Goal: Task Accomplishment & Management: Complete application form

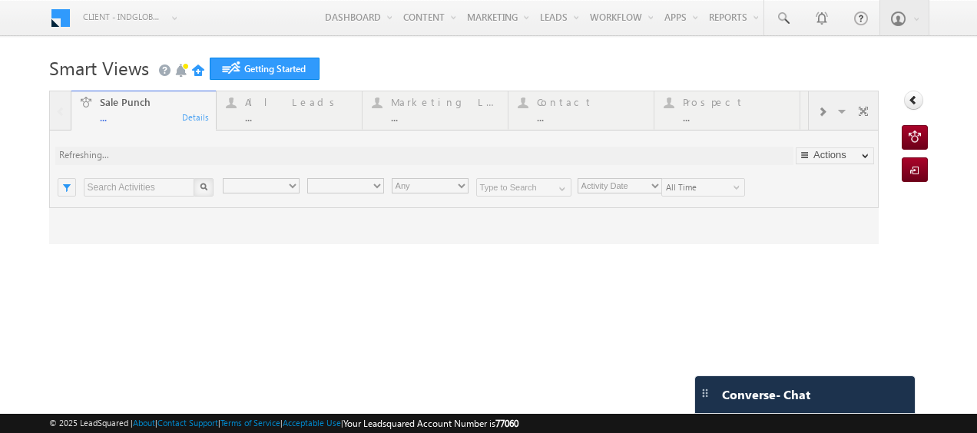
type input "Any Owner"
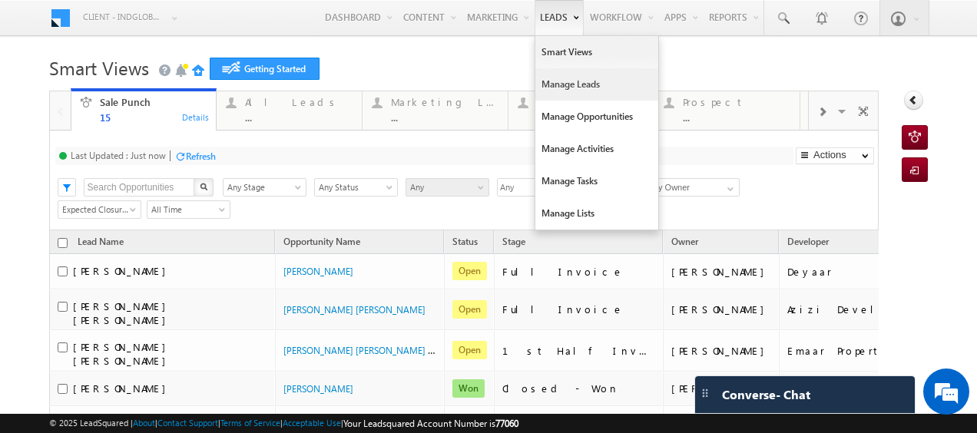
click at [556, 74] on link "Manage Leads" at bounding box center [597, 84] width 123 height 32
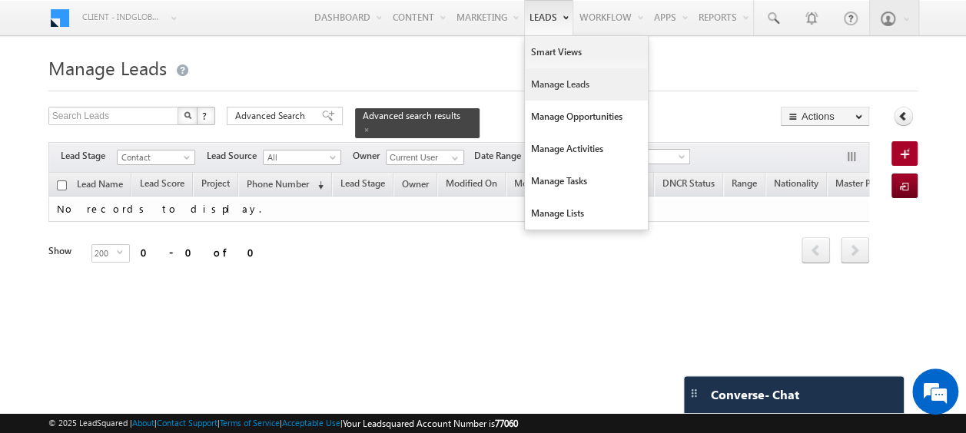
click at [549, 89] on link "Manage Leads" at bounding box center [586, 84] width 123 height 32
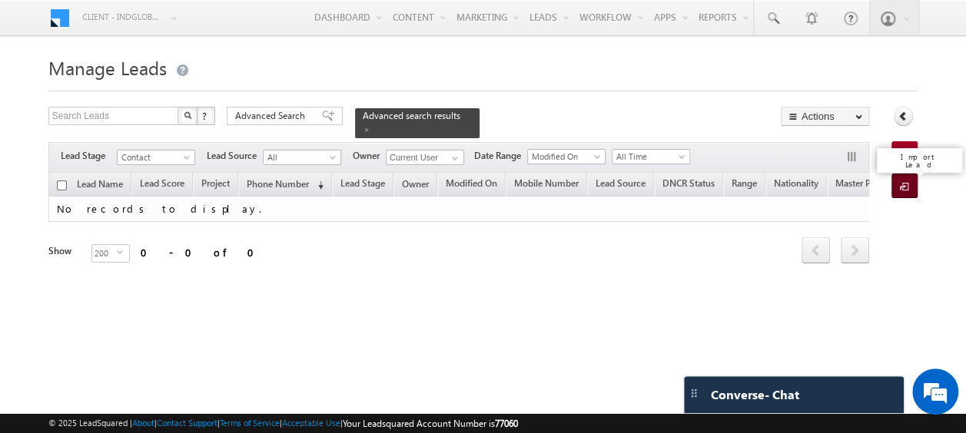
click at [902, 183] on span at bounding box center [907, 187] width 15 height 15
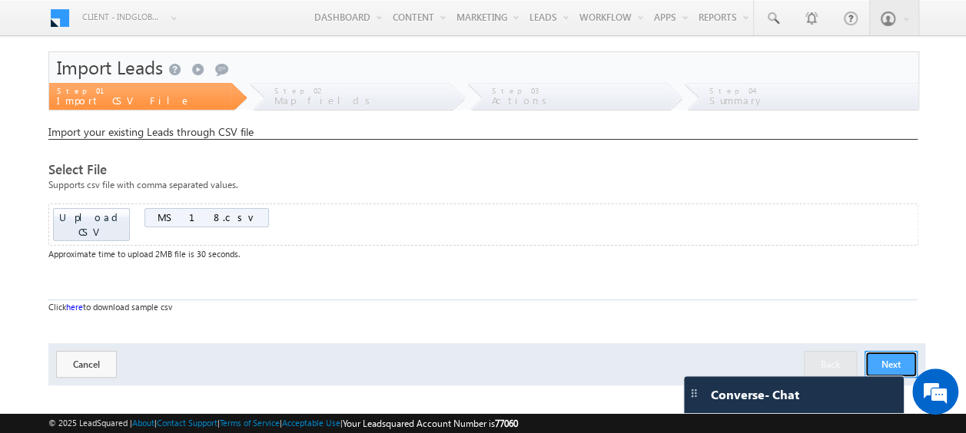
click at [874, 351] on button "Next" at bounding box center [890, 364] width 53 height 27
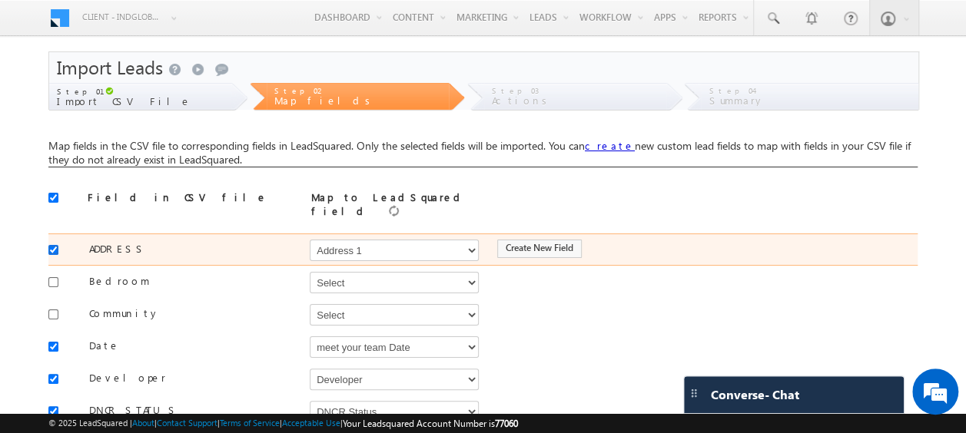
click at [54, 245] on input "checkbox" at bounding box center [53, 250] width 10 height 10
checkbox input "false"
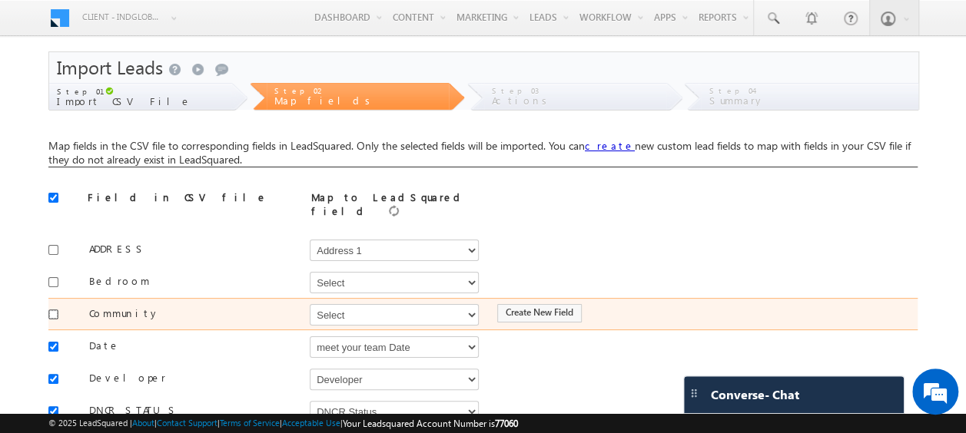
click at [48, 310] on input "checkbox" at bounding box center [53, 315] width 10 height 10
checkbox input "true"
click at [344, 305] on select "Select Select Address 1 Address 2 Budget Building Name Buyer Persona Called Cam…" at bounding box center [394, 315] width 169 height 22
select select "mx_Master_Project"
click at [310, 304] on select "Select Select Address 1 Address 2 Budget Building Name Buyer Persona Called Cam…" at bounding box center [394, 315] width 169 height 22
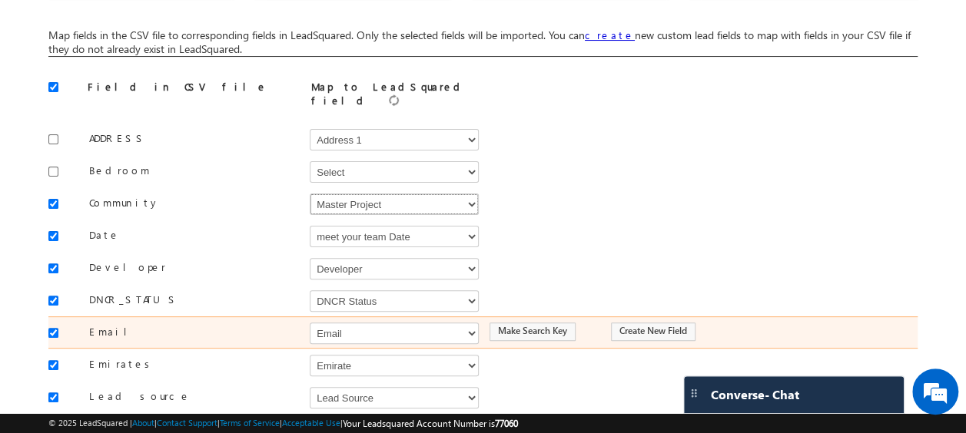
scroll to position [111, 0]
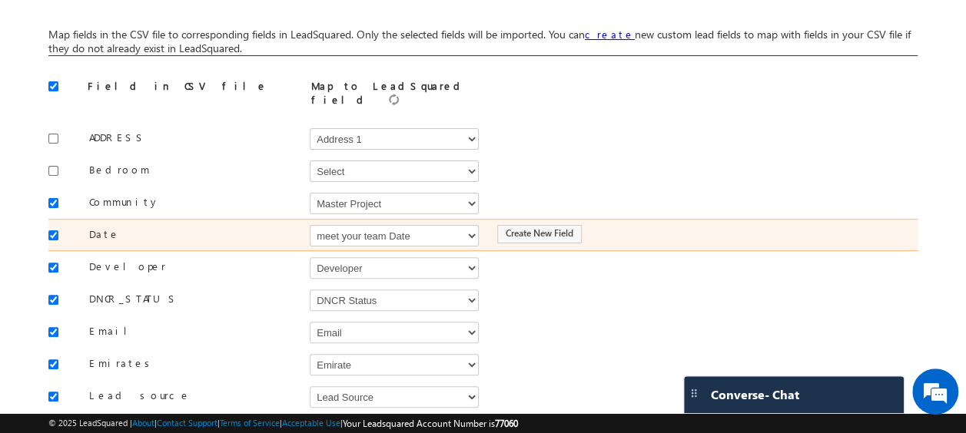
click at [55, 231] on input "checkbox" at bounding box center [53, 236] width 10 height 10
checkbox input "false"
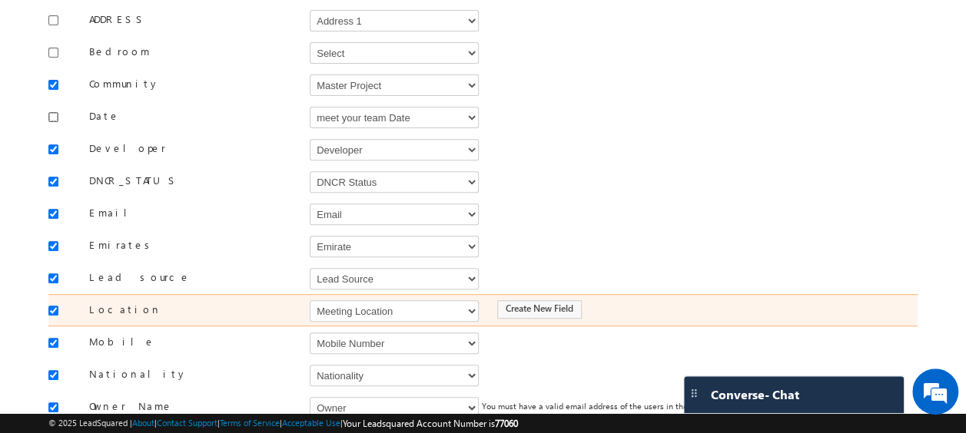
scroll to position [235, 0]
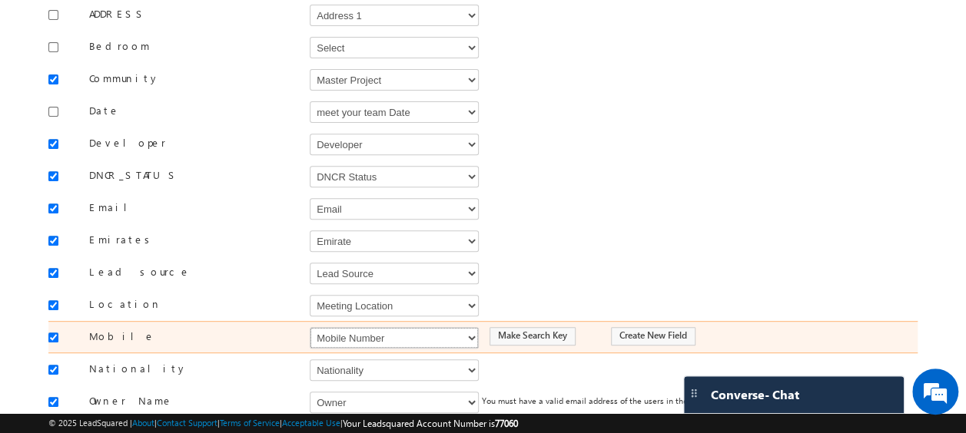
click at [352, 333] on select "Select Select Address 1 Address 2 Budget Building Name Buyer Persona Called Cam…" at bounding box center [394, 338] width 169 height 22
select select "Phone"
click at [310, 327] on select "Select Select Address 1 Address 2 Budget Building Name Buyer Persona Called Cam…" at bounding box center [394, 338] width 169 height 22
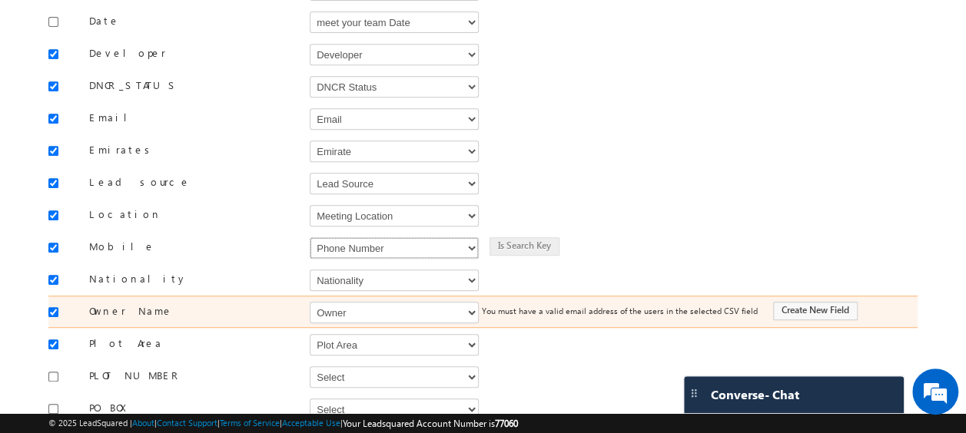
scroll to position [326, 0]
click at [354, 301] on select "Select Select Address 1 Address 2 Budget Building Name Buyer Persona Called Cam…" at bounding box center [394, 312] width 169 height 22
select select "FirstName"
click at [310, 301] on select "Select Select Address 1 Address 2 Budget Building Name Buyer Persona Called Cam…" at bounding box center [394, 312] width 169 height 22
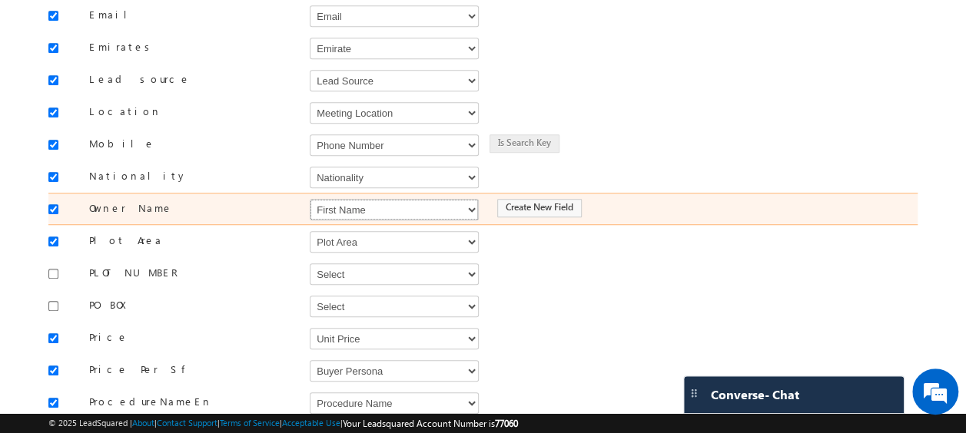
scroll to position [440, 0]
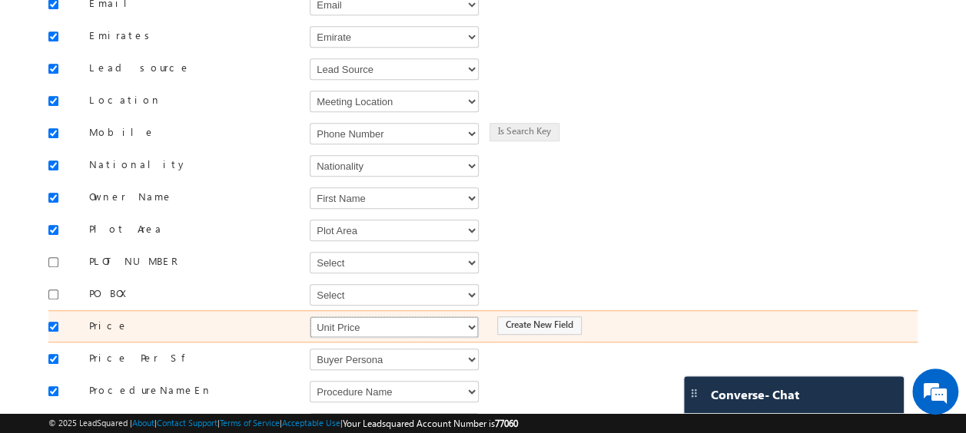
click at [347, 317] on select "Select Select Address 1 Address 2 Budget Building Name Buyer Persona Called Cam…" at bounding box center [394, 328] width 169 height 22
select select "mx_Unit_Number"
click at [310, 317] on select "Select Select Address 1 Address 2 Budget Building Name Buyer Persona Called Cam…" at bounding box center [394, 328] width 169 height 22
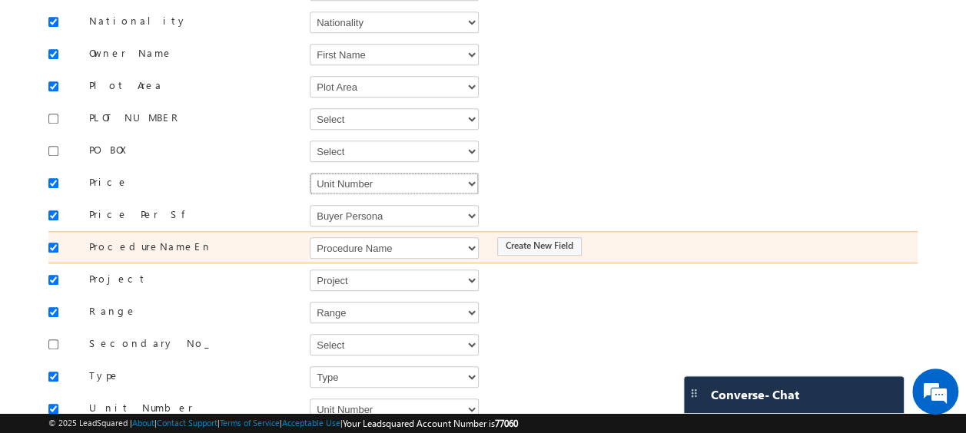
scroll to position [595, 0]
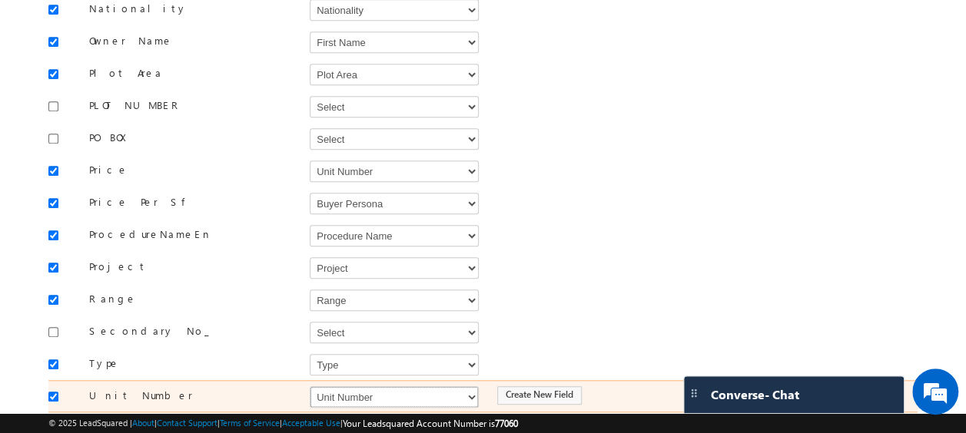
click at [335, 386] on select "Select Select Address 1 Address 2 Budget Building Name Buyer Persona Called Cam…" at bounding box center [394, 397] width 169 height 22
select select "mx_Unit_No"
click at [310, 386] on select "Select Select Address 1 Address 2 Budget Building Name Buyer Persona Called Cam…" at bounding box center [394, 397] width 169 height 22
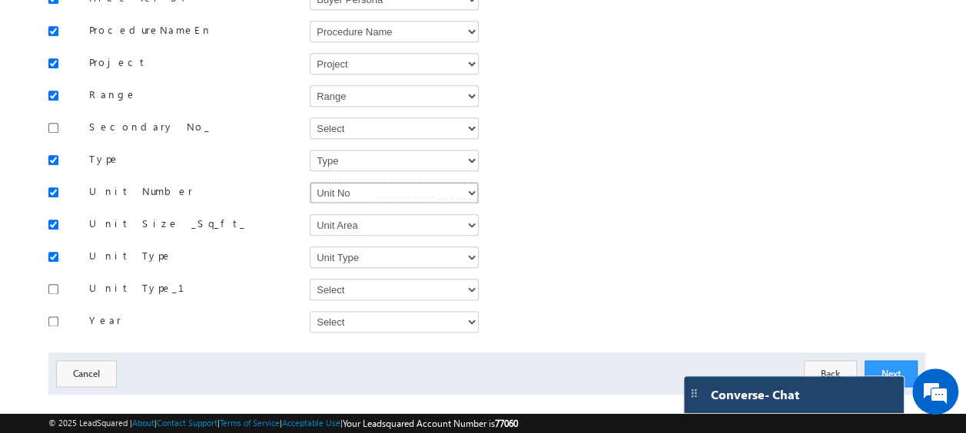
scroll to position [801, 0]
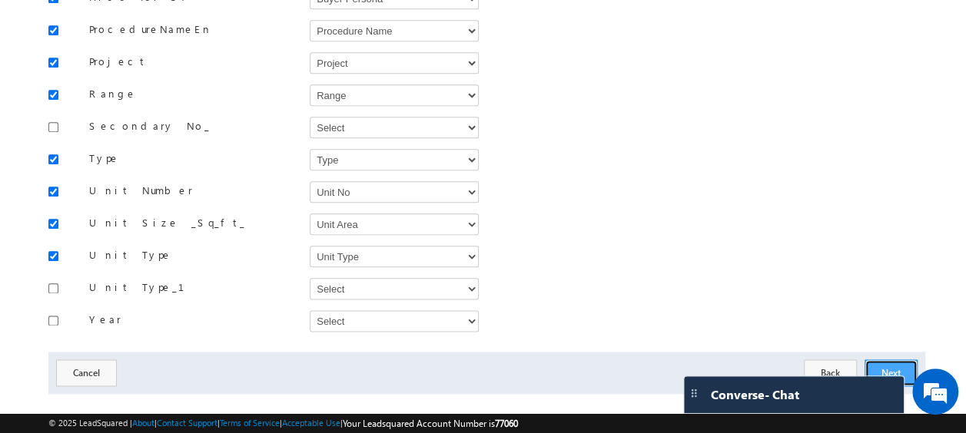
click at [887, 360] on button "Next" at bounding box center [890, 373] width 53 height 27
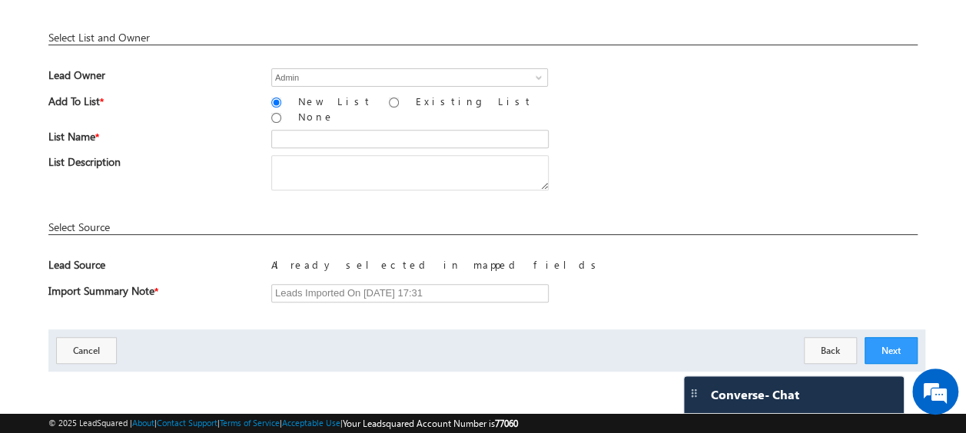
scroll to position [226, 0]
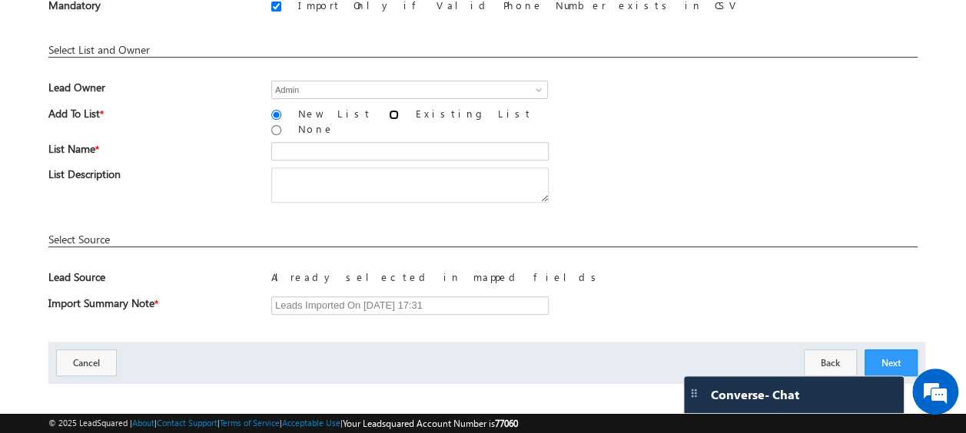
click at [389, 114] on input "Existing List" at bounding box center [394, 115] width 10 height 10
radio input "true"
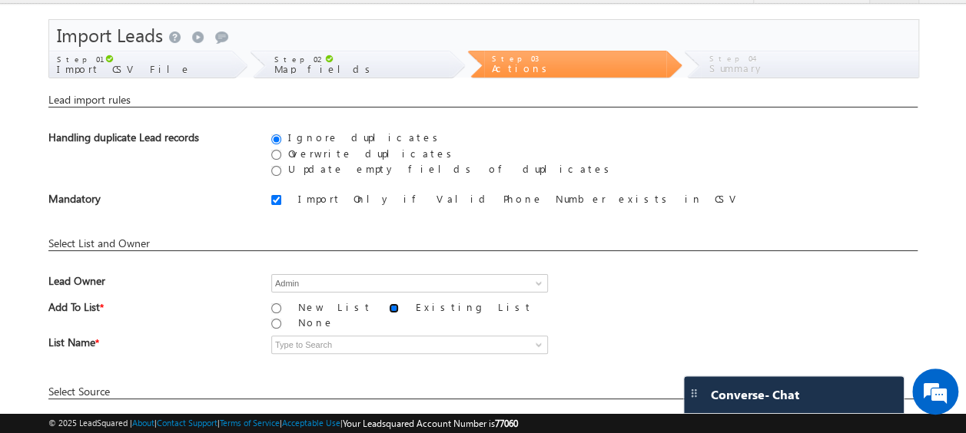
scroll to position [186, 0]
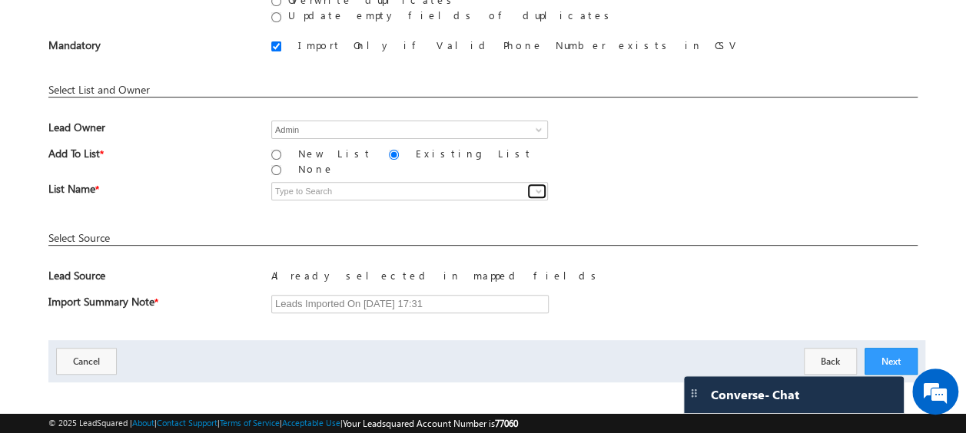
click at [536, 185] on span at bounding box center [538, 191] width 12 height 12
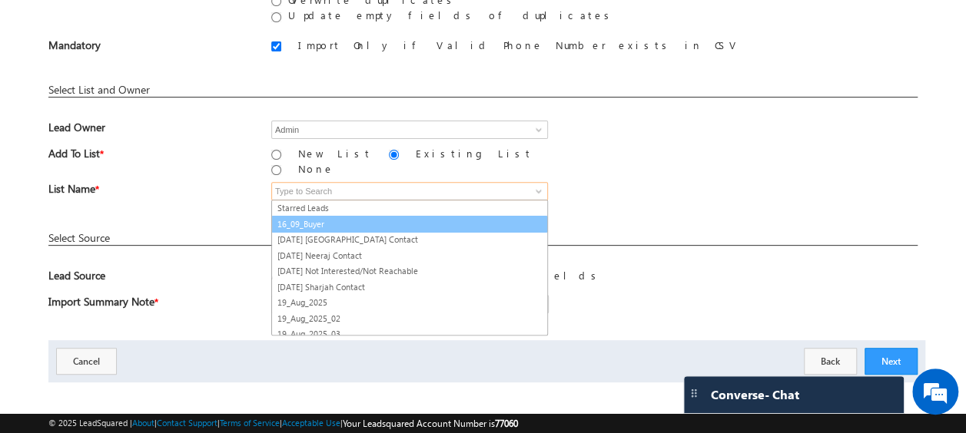
click at [329, 216] on link "16_09_Buyer" at bounding box center [409, 225] width 277 height 18
type input "16_09_Buyer"
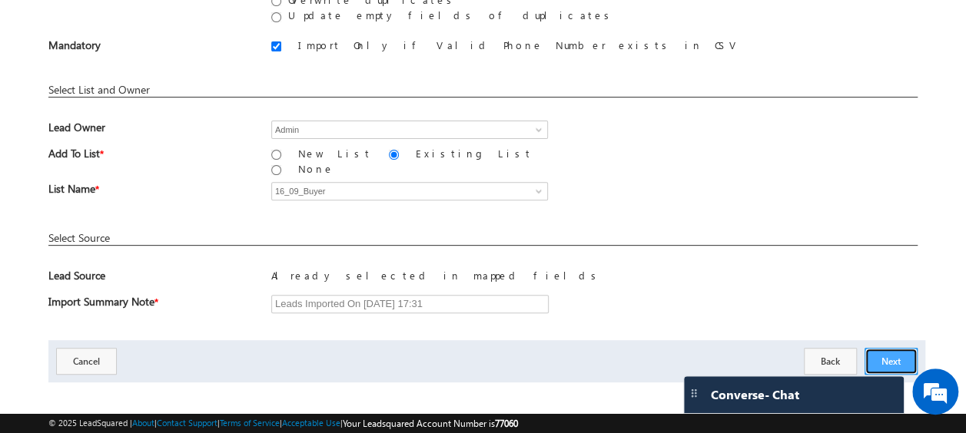
click at [904, 348] on button "Next" at bounding box center [890, 361] width 53 height 27
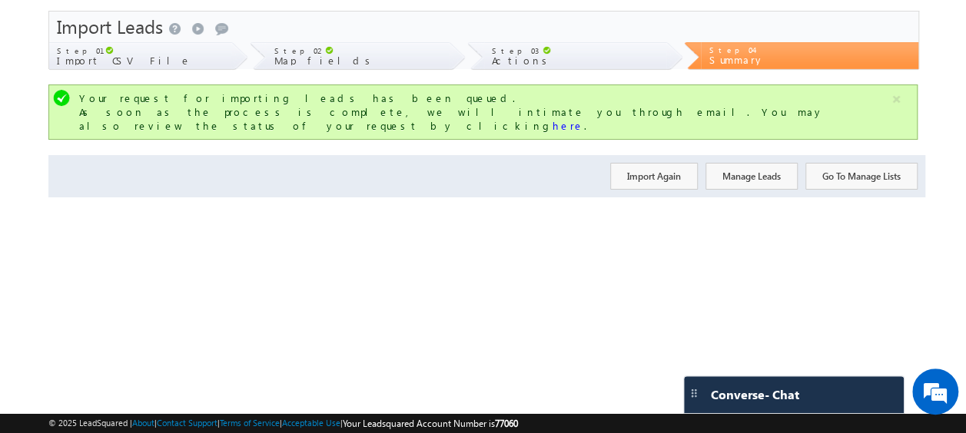
scroll to position [0, 0]
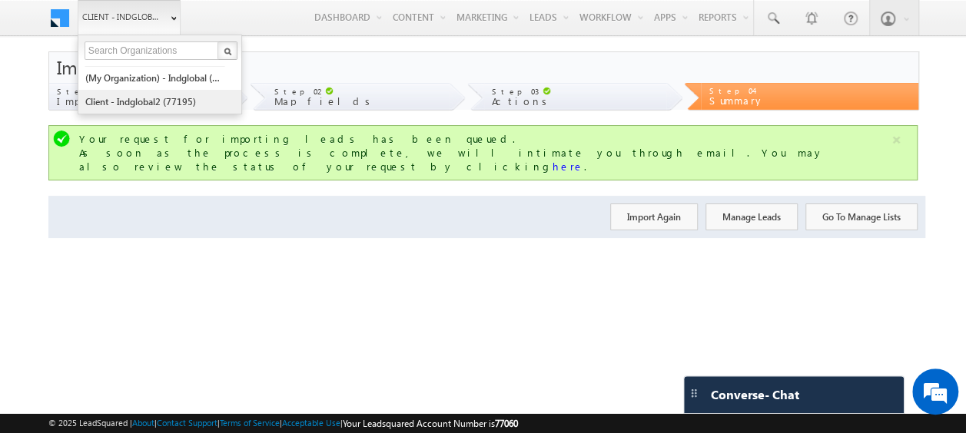
click at [154, 98] on link "Client - indglobal2 (77195)" at bounding box center [155, 102] width 141 height 24
